Goal: Task Accomplishment & Management: Manage account settings

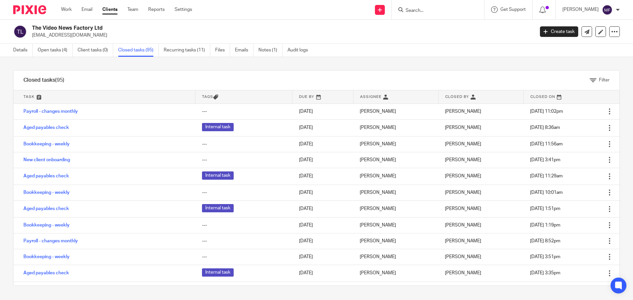
click at [32, 7] on img at bounding box center [29, 9] width 33 height 9
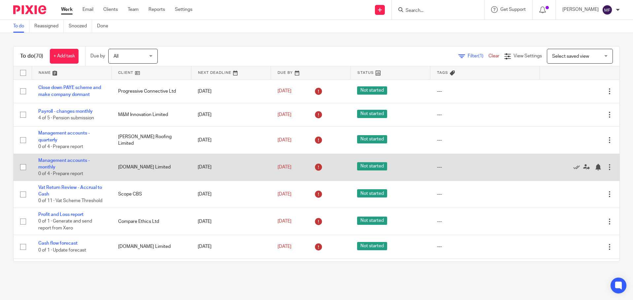
scroll to position [33, 0]
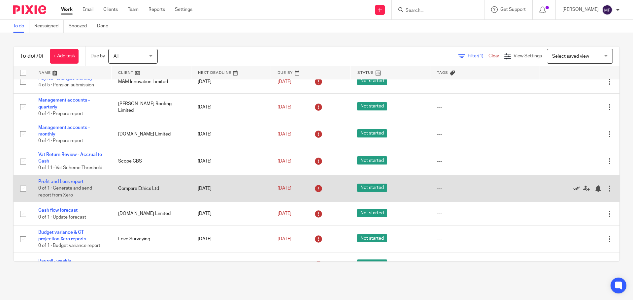
click at [573, 192] on icon at bounding box center [576, 189] width 7 height 7
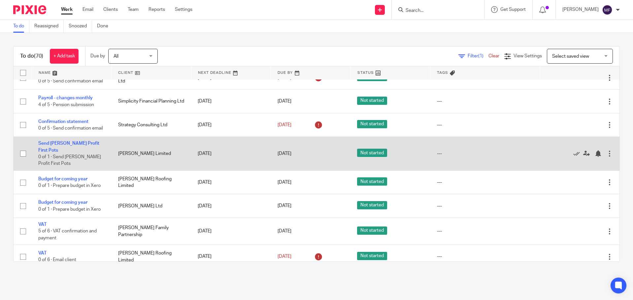
scroll to position [231, 0]
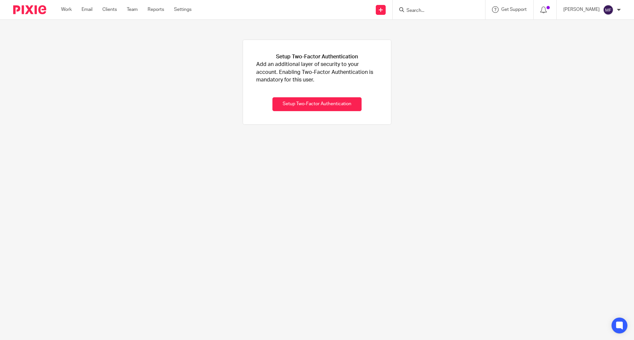
click at [422, 10] on input "Search" at bounding box center [435, 11] width 59 height 6
click at [392, 14] on div "Send new email Create task Add client Request signature" at bounding box center [380, 9] width 23 height 19
click at [386, 12] on link at bounding box center [381, 10] width 10 height 10
click at [386, 43] on link "Create task" at bounding box center [390, 41] width 46 height 10
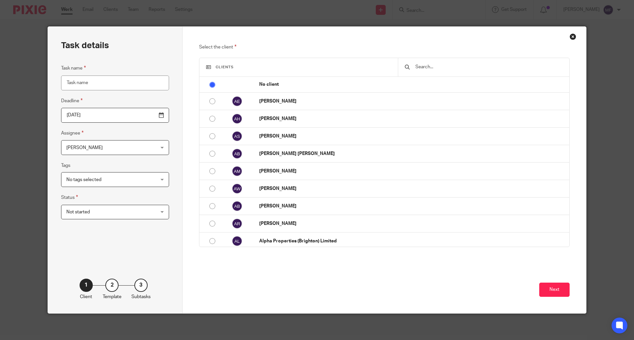
click at [574, 38] on div "Select the client Clients No client [PERSON_NAME] [PERSON_NAME] [PERSON_NAME] […" at bounding box center [385, 170] width 404 height 287
click at [572, 36] on div "Close this dialog window" at bounding box center [572, 36] width 7 height 7
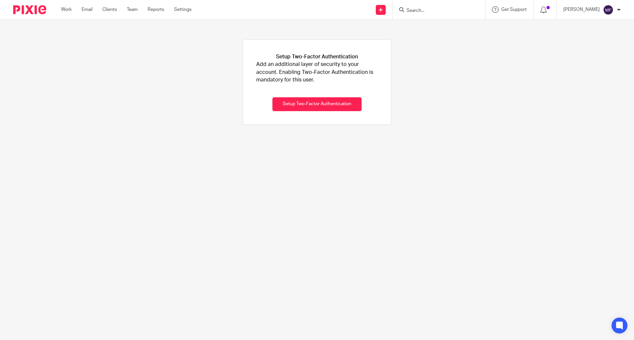
click at [619, 9] on div at bounding box center [619, 10] width 4 height 4
click at [547, 11] on icon at bounding box center [543, 10] width 7 height 7
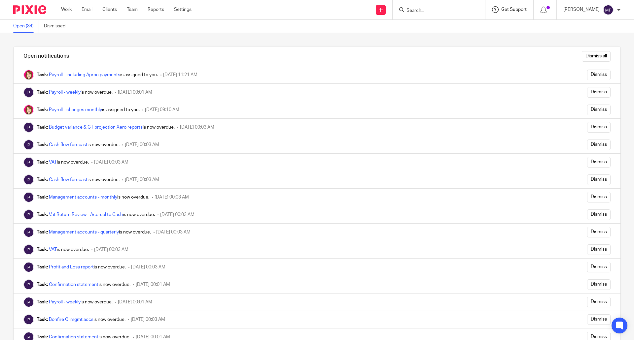
click at [526, 8] on span "Get Support" at bounding box center [513, 9] width 25 height 5
click at [547, 9] on icon at bounding box center [543, 10] width 7 height 7
click at [520, 10] on span "Get Support" at bounding box center [513, 9] width 25 height 5
click at [619, 11] on div at bounding box center [619, 10] width 4 height 4
click at [598, 29] on span "My profile" at bounding box center [593, 26] width 20 height 5
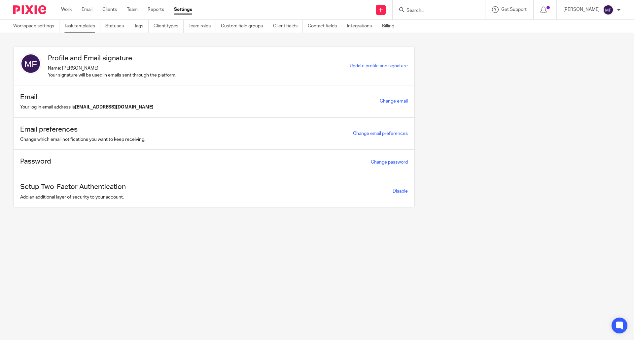
click at [85, 25] on link "Task templates" at bounding box center [82, 26] width 36 height 13
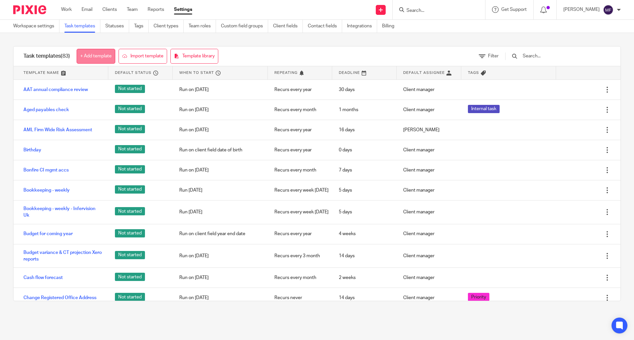
click at [96, 58] on link "+ Add template" at bounding box center [96, 56] width 39 height 15
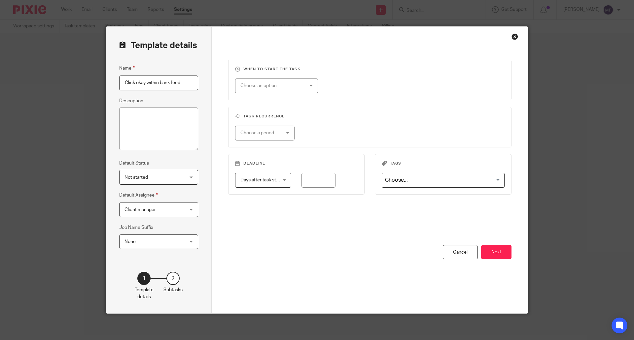
drag, startPoint x: 180, startPoint y: 83, endPoint x: 158, endPoint y: 84, distance: 21.5
click at [158, 84] on input "Click okay within bank feed" at bounding box center [158, 83] width 79 height 15
drag, startPoint x: 132, startPoint y: 84, endPoint x: 106, endPoint y: 84, distance: 26.1
click at [106, 84] on div "Template details Name Click okay within reconciled transactions as botsforthat …" at bounding box center [159, 170] width 106 height 287
click at [139, 82] on input "Click okay within reconciled transactions as botsforthat on this client" at bounding box center [158, 83] width 79 height 15
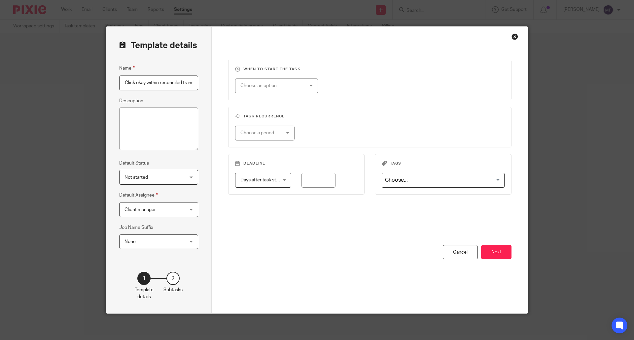
click at [122, 83] on input "Click okay within reconciled transactions as botsforthat on this client" at bounding box center [158, 83] width 79 height 15
type input "Compare Ethics - Click okay within reconciled transactions as botsforthat on th…"
click at [164, 211] on span "Client manager" at bounding box center [153, 210] width 58 height 14
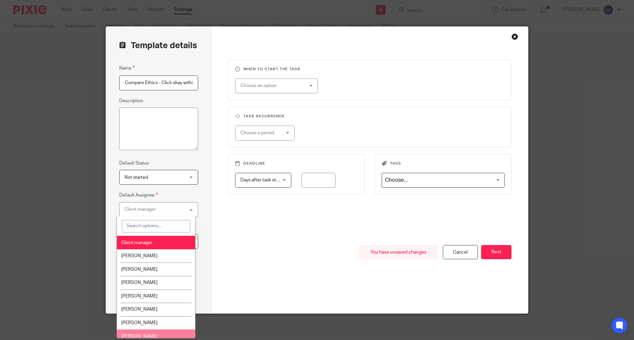
click at [137, 332] on li "Susie Adderson" at bounding box center [156, 337] width 78 height 14
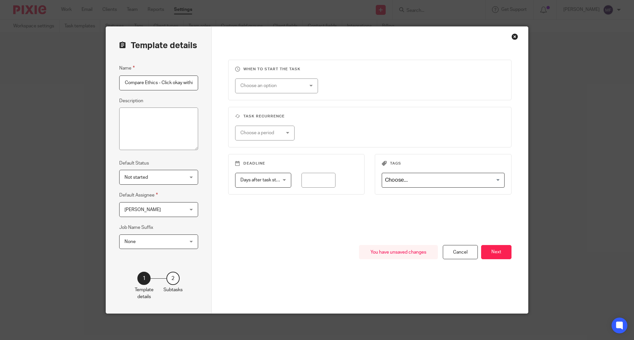
click at [154, 180] on span "Not started" at bounding box center [153, 177] width 58 height 14
click at [151, 174] on div "Not started Not started" at bounding box center [158, 177] width 79 height 15
click at [133, 244] on span "None" at bounding box center [153, 242] width 58 height 14
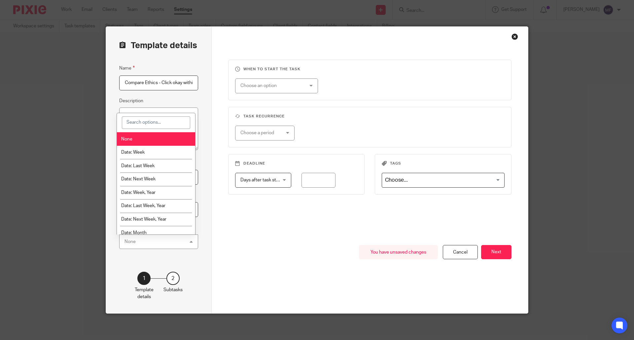
click at [134, 244] on div "None None" at bounding box center [158, 242] width 79 height 15
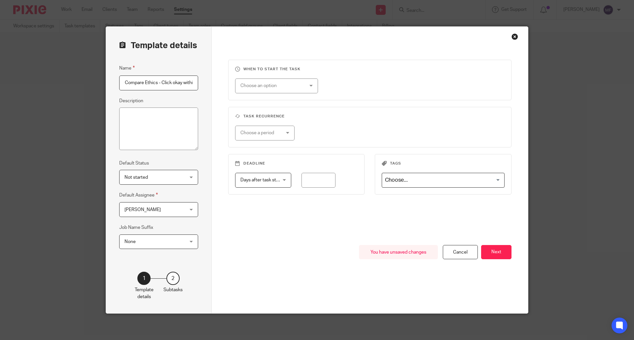
click at [137, 243] on span "None" at bounding box center [153, 242] width 58 height 14
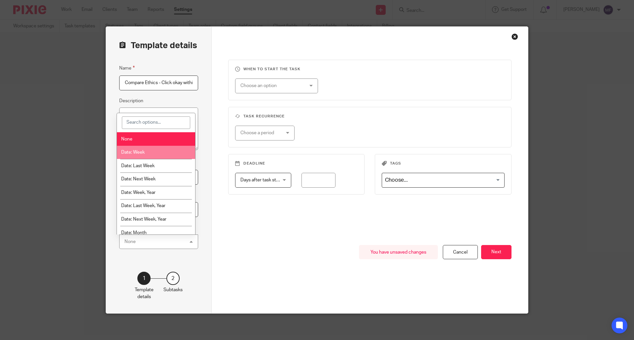
click at [152, 153] on li "Date: Week" at bounding box center [156, 153] width 78 height 14
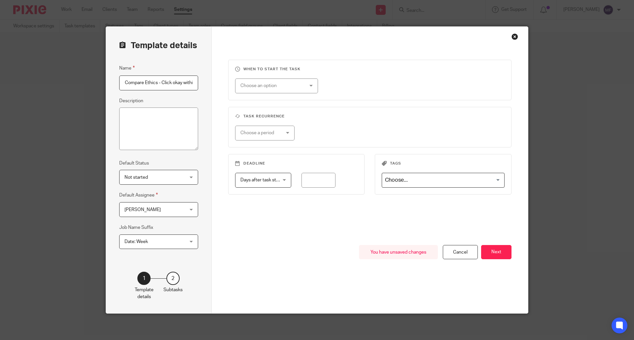
click at [254, 182] on span "Days after task starts" at bounding box center [262, 180] width 44 height 5
click at [255, 137] on div "Choose a period" at bounding box center [261, 133] width 43 height 14
click at [257, 158] on li "Weekly" at bounding box center [261, 160] width 59 height 14
click at [328, 132] on input "number" at bounding box center [350, 133] width 63 height 15
type input "1"
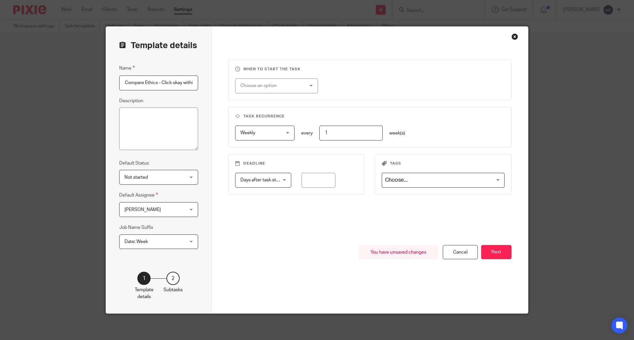
click at [255, 87] on div "Choose an option" at bounding box center [271, 86] width 62 height 14
click at [266, 111] on li "Week day" at bounding box center [273, 114] width 83 height 14
click at [335, 88] on input "radio" at bounding box center [335, 86] width 15 height 15
radio input "true"
click at [386, 87] on input "radio" at bounding box center [393, 86] width 15 height 15
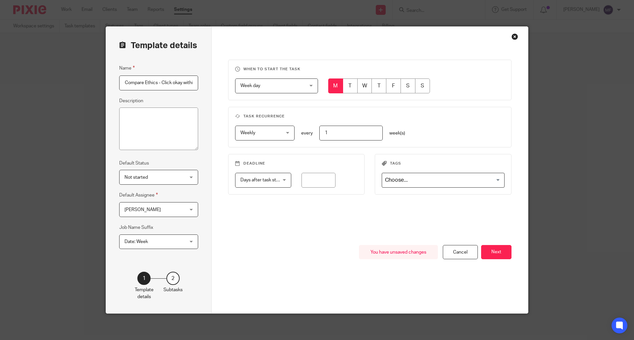
radio input "true"
click at [378, 87] on input "radio" at bounding box center [378, 86] width 15 height 15
radio input "true"
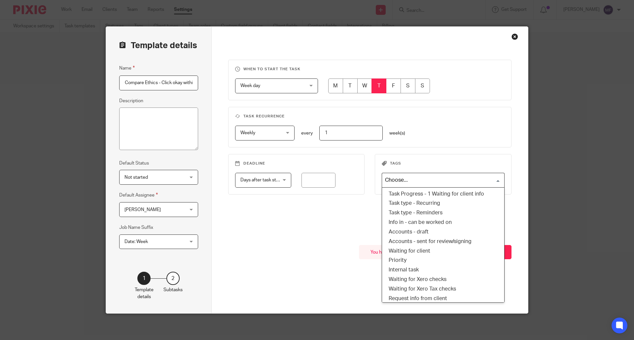
click at [398, 182] on input "Search for option" at bounding box center [442, 181] width 118 height 12
click at [432, 211] on li "Task type - Reminders" at bounding box center [443, 213] width 122 height 10
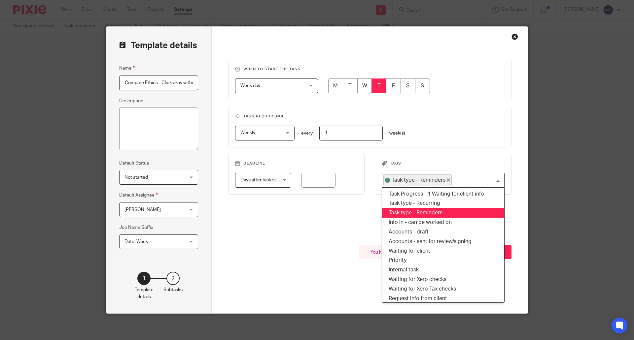
click at [497, 179] on input "Search for option" at bounding box center [476, 181] width 48 height 12
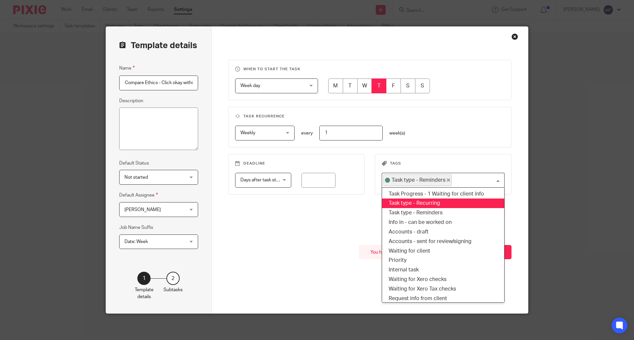
scroll to position [12, 0]
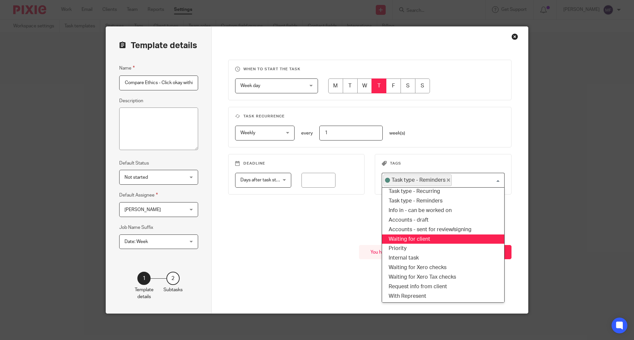
click at [336, 236] on div "When to start the task Week day Week day Disable On date Week day Month day On …" at bounding box center [370, 153] width 284 height 186
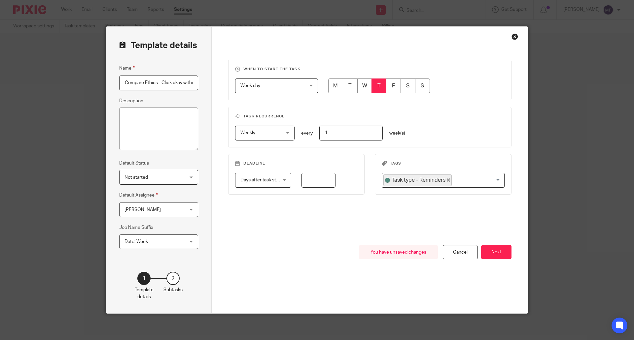
click at [312, 184] on input "number" at bounding box center [318, 180] width 34 height 15
click at [271, 181] on span "Days after task starts" at bounding box center [262, 180] width 44 height 5
click at [304, 181] on input "number" at bounding box center [318, 180] width 34 height 15
type input "2"
click at [132, 243] on span "Date: Week" at bounding box center [135, 242] width 23 height 5
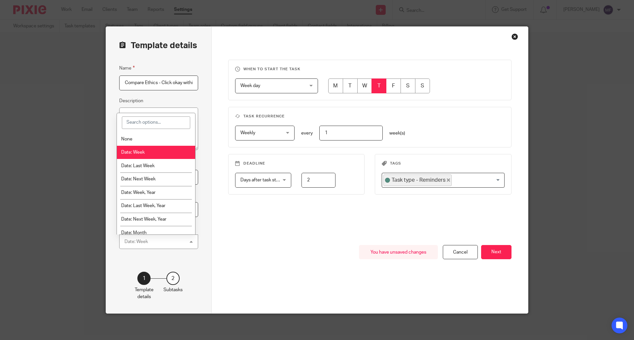
click at [133, 243] on div "Date: Week" at bounding box center [135, 242] width 23 height 5
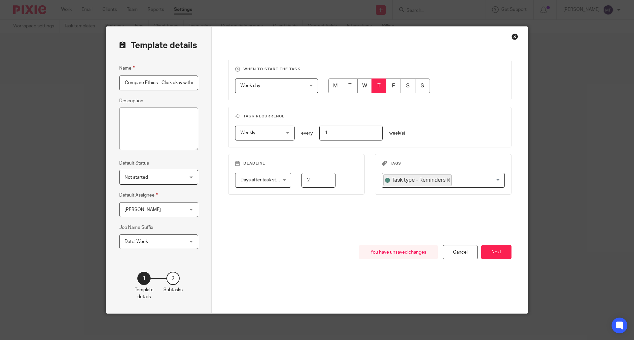
click at [154, 181] on span "Not started" at bounding box center [153, 177] width 58 height 14
click at [154, 181] on div "Not started Not started" at bounding box center [158, 177] width 79 height 15
click at [147, 137] on textarea "Description" at bounding box center [158, 129] width 79 height 43
drag, startPoint x: 159, startPoint y: 83, endPoint x: 254, endPoint y: 82, distance: 95.4
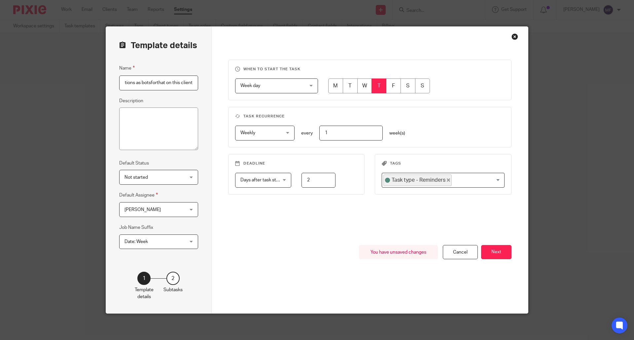
click at [255, 82] on div "Template details Name Compare Ethics - Click okay within reconciled transaction…" at bounding box center [317, 170] width 422 height 287
click at [254, 82] on span "Week day" at bounding box center [271, 86] width 62 height 14
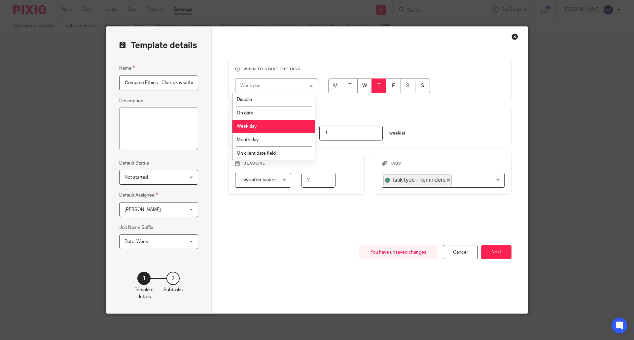
click at [176, 84] on input "Compare Ethics - Click okay within reconciled transactions as botsforthat on th…" at bounding box center [158, 83] width 79 height 15
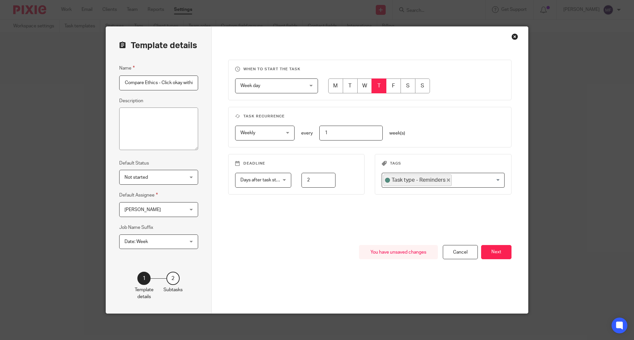
scroll to position [0, 112]
drag, startPoint x: 160, startPoint y: 83, endPoint x: 233, endPoint y: 83, distance: 73.3
click at [252, 83] on div "Template details Name Compare Ethics - Click okay within reconciled transaction…" at bounding box center [317, 170] width 422 height 287
type input "Compare Ethics -"
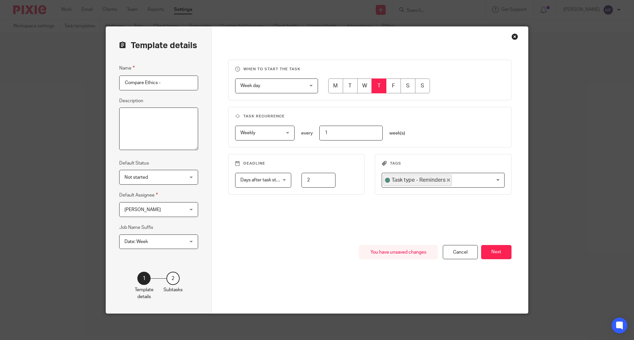
click at [121, 111] on textarea "Description" at bounding box center [158, 129] width 79 height 43
paste textarea "Click okay within reconciled transactions as botsforthat on this client"
type textarea "Click okay within reconciled transactions as botsforthat on this client"
click at [164, 84] on input "Compare Ethics -" at bounding box center [158, 83] width 79 height 15
type input "Compare Ethics"
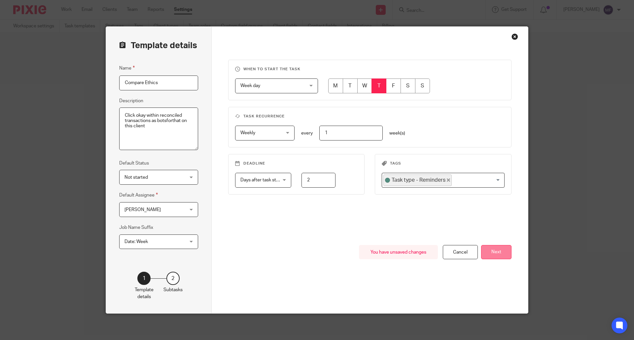
click at [492, 254] on button "Next" at bounding box center [496, 252] width 30 height 14
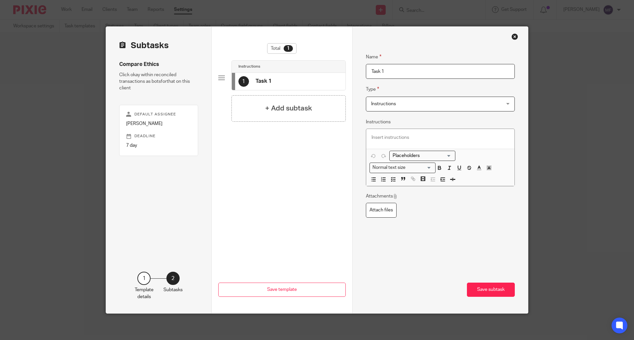
click at [143, 282] on div "1" at bounding box center [143, 278] width 13 height 13
click at [253, 289] on button "Save template" at bounding box center [281, 290] width 127 height 14
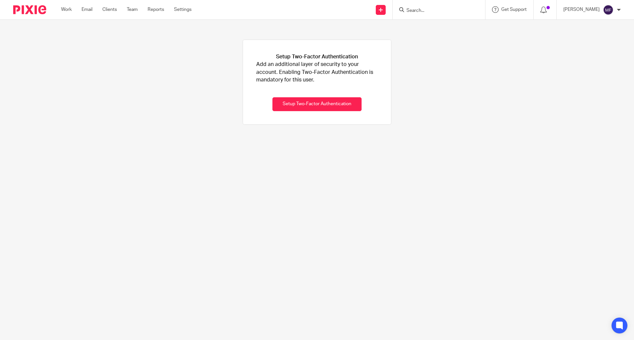
click at [40, 14] on div at bounding box center [27, 9] width 54 height 19
click at [32, 12] on img at bounding box center [29, 9] width 33 height 9
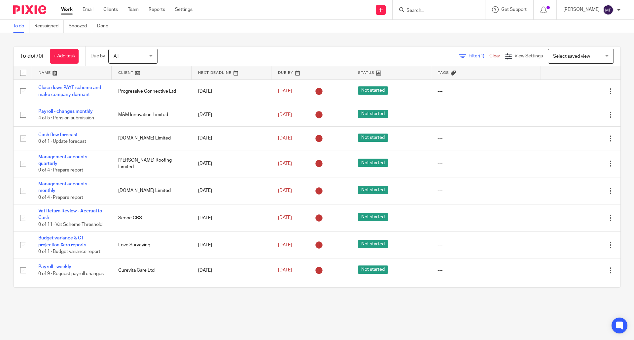
click at [429, 15] on div at bounding box center [438, 9] width 92 height 19
click at [426, 12] on input "Search" at bounding box center [435, 11] width 59 height 6
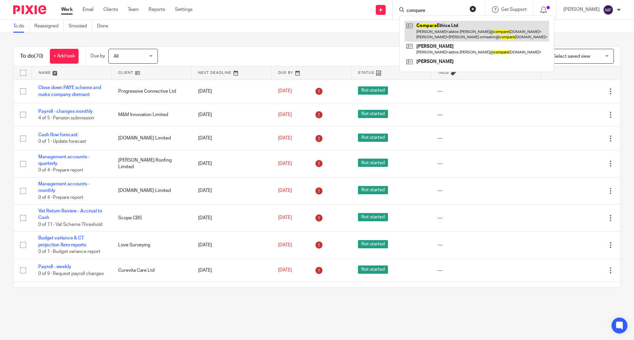
type input "compare"
click at [466, 30] on link at bounding box center [476, 31] width 145 height 20
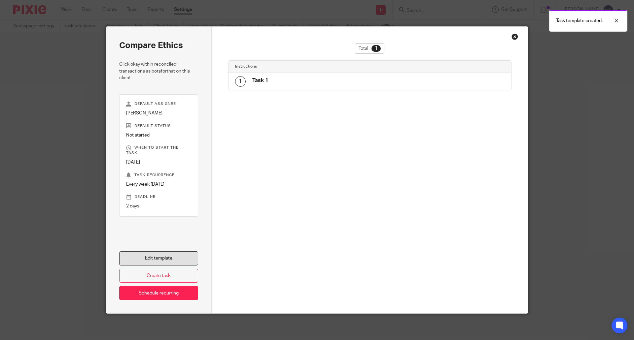
click at [157, 258] on link "Edit template" at bounding box center [158, 259] width 79 height 14
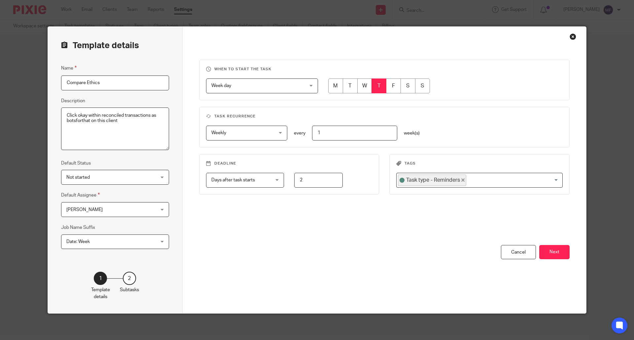
drag, startPoint x: 126, startPoint y: 124, endPoint x: 61, endPoint y: 113, distance: 66.1
click at [57, 111] on div "Template details Name Compare Ethics Description Click okay within reconciled t…" at bounding box center [115, 170] width 135 height 287
drag, startPoint x: 91, startPoint y: 121, endPoint x: 81, endPoint y: 127, distance: 11.3
click at [82, 127] on textarea "Click okay within reconciled transactions as botsforthat on this client" at bounding box center [115, 129] width 108 height 43
click at [82, 117] on textarea "Click okay within reconciled transactions as botsforthat on this client" at bounding box center [115, 129] width 108 height 43
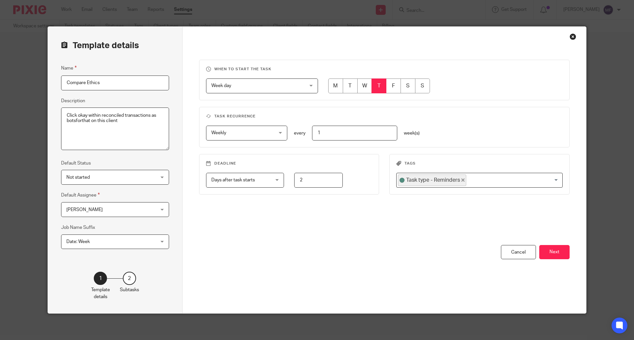
click at [88, 121] on textarea "Click okay within reconciled transactions as botsforthat on this client" at bounding box center [115, 129] width 108 height 43
click at [107, 120] on textarea "Click okay within reconciled transactions as botsforthat on this client" at bounding box center [115, 129] width 108 height 43
type textarea "Click okay within reconciled transactions as botsforthat does not work on this …"
click at [114, 84] on input "Compare Ethics" at bounding box center [115, 83] width 108 height 15
drag, startPoint x: 148, startPoint y: 122, endPoint x: 27, endPoint y: 104, distance: 122.1
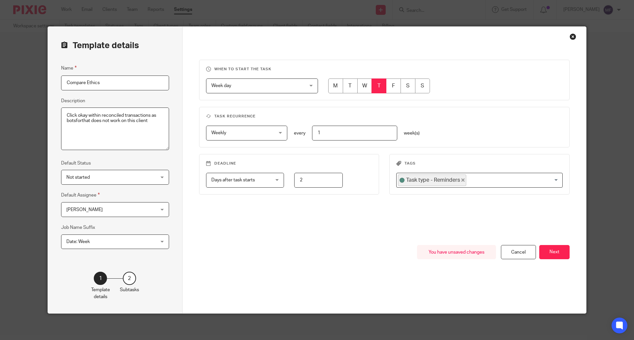
click at [27, 104] on div "Template details Name Compare Ethics Description Click okay within reconciled t…" at bounding box center [317, 170] width 634 height 340
drag, startPoint x: 62, startPoint y: 80, endPoint x: 25, endPoint y: 78, distance: 37.0
click at [29, 80] on div "Template details Name Compare Ethics Description Click okay within reconciled t…" at bounding box center [317, 170] width 634 height 340
paste input "lick okay within reconciled transactions as botsforthat does not work on this c…"
drag, startPoint x: 83, startPoint y: 80, endPoint x: 84, endPoint y: 87, distance: 6.6
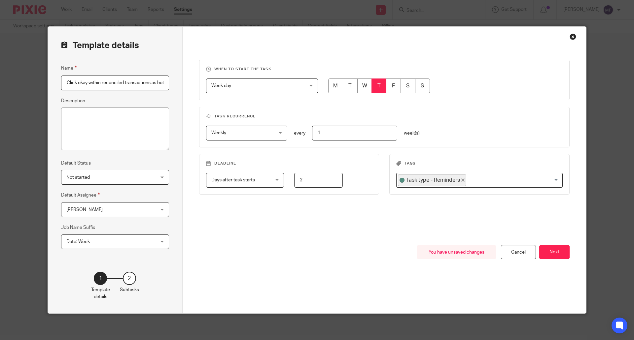
click at [84, 87] on input "Click okay within reconciled transactions as botsforthat does not work on this …" at bounding box center [115, 83] width 108 height 15
click at [92, 82] on input "Click okay within reconciled transactions as botsforthat does not work on this …" at bounding box center [115, 83] width 108 height 15
drag, startPoint x: 112, startPoint y: 85, endPoint x: 65, endPoint y: 79, distance: 47.6
click at [43, 80] on div "Template details Name Click okay within reconciled transactions as botsforthat …" at bounding box center [317, 170] width 634 height 340
click at [69, 78] on input "Click okay within reconciled transactions as botsforthat does not work on this …" at bounding box center [115, 83] width 108 height 15
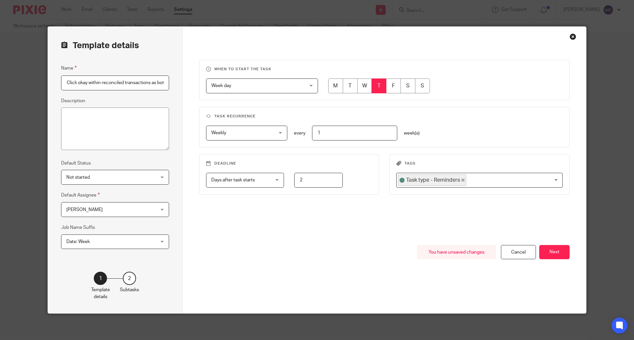
click at [79, 82] on input "Click okay within reconciled transactions as botsforthat does not work on this …" at bounding box center [115, 83] width 108 height 15
type input "Click okay within reconciled transactions as botsforthat does not work on this …"
click at [552, 250] on button "Next" at bounding box center [554, 252] width 30 height 14
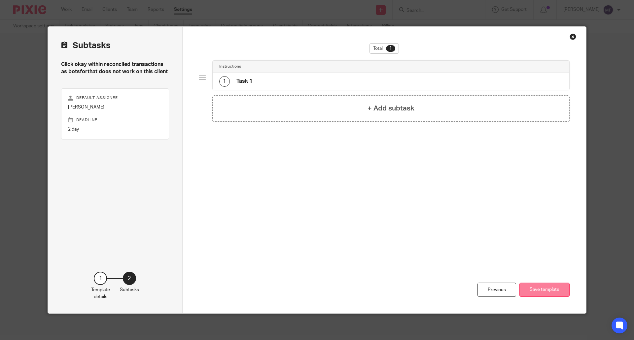
click at [531, 287] on button "Save template" at bounding box center [544, 290] width 50 height 14
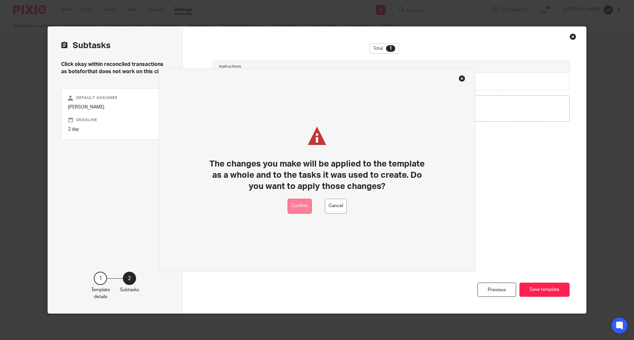
click at [296, 208] on button "Confirm" at bounding box center [299, 206] width 24 height 15
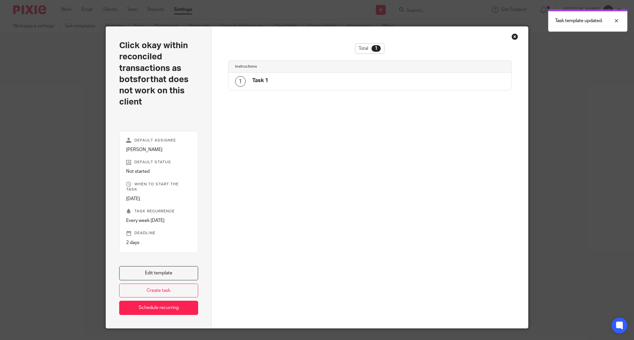
click at [511, 34] on div "Close this dialog window" at bounding box center [514, 36] width 7 height 7
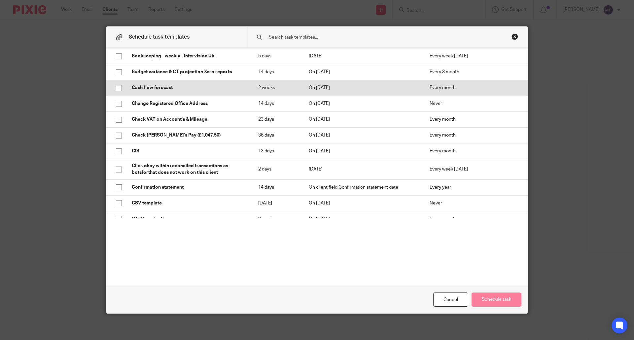
scroll to position [99, 0]
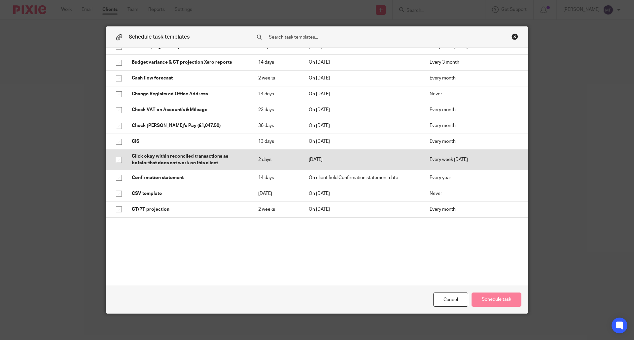
click at [162, 157] on p "Click okay within reconciled transactions as botsforthat does not work on this …" at bounding box center [188, 160] width 113 height 14
checkbox input "true"
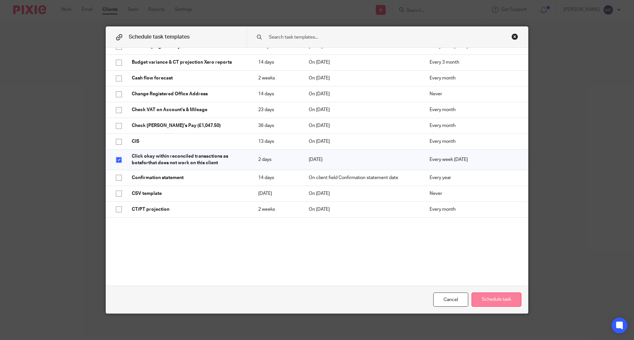
click at [483, 299] on button "Schedule task" at bounding box center [496, 300] width 50 height 14
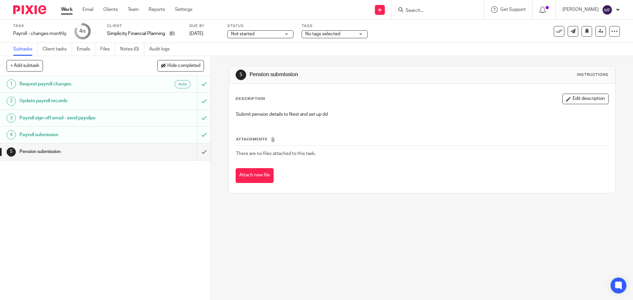
click at [26, 10] on img at bounding box center [29, 9] width 33 height 9
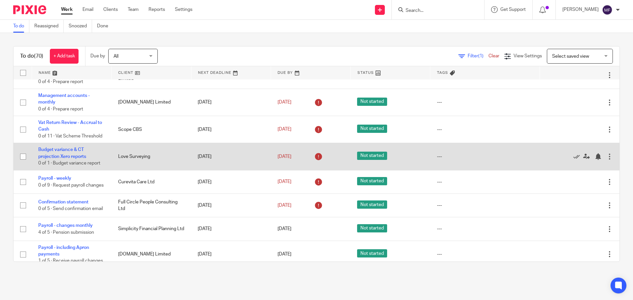
scroll to position [99, 0]
